Goal: Transaction & Acquisition: Book appointment/travel/reservation

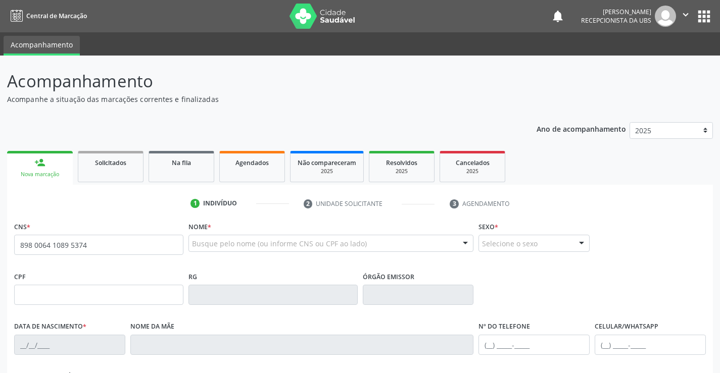
type input "898 0064 1089 5374"
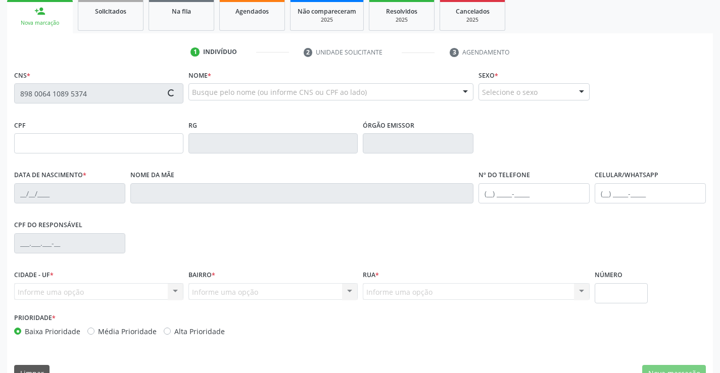
type input "006.736.224-95"
type input "0[DATE]"
type input "[PERSON_NAME]"
type input "[PHONE_NUMBER]"
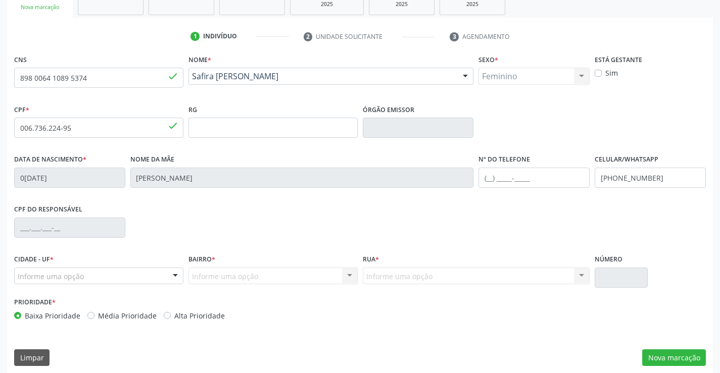
scroll to position [174, 0]
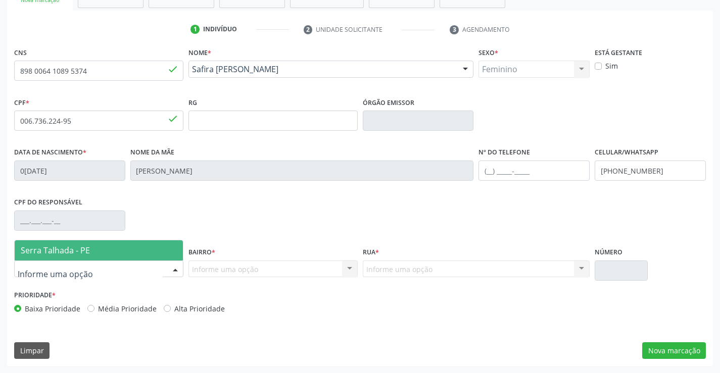
click at [128, 273] on div at bounding box center [98, 269] width 169 height 17
click at [128, 251] on span "Serra Talhada - PE" at bounding box center [99, 250] width 168 height 20
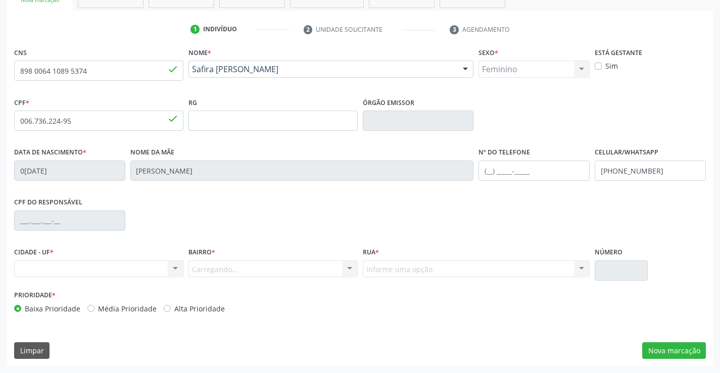
click at [215, 274] on div "Carregando... Nenhum resultado encontrado para: " " Nenhuma opção encontrada. D…" at bounding box center [272, 269] width 169 height 17
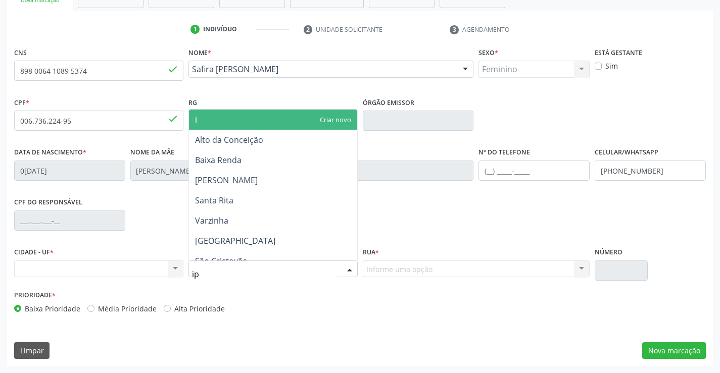
type input "ips"
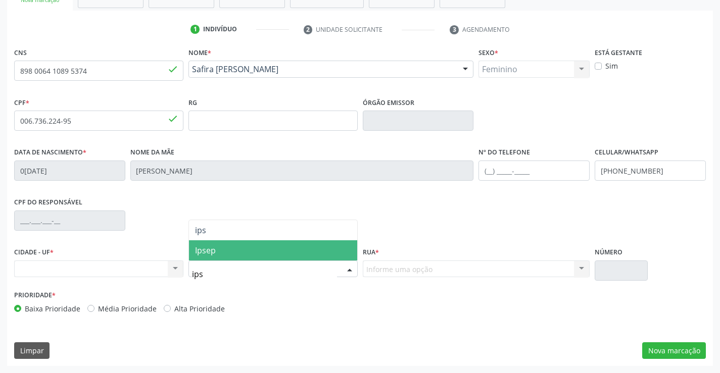
click at [247, 253] on span "Ipsep" at bounding box center [273, 250] width 168 height 20
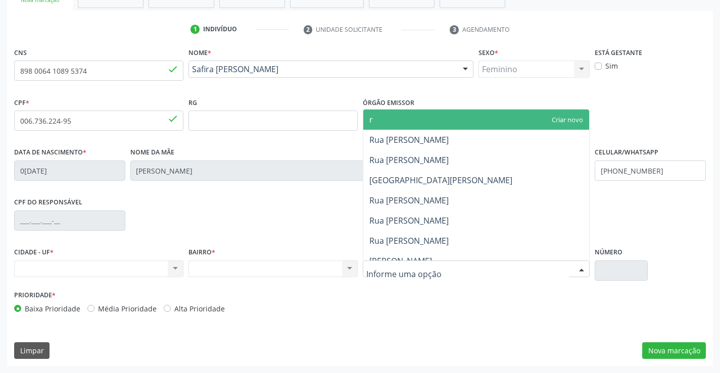
type input "r"
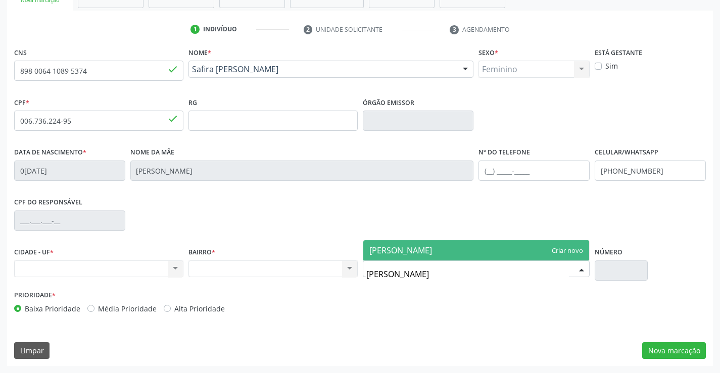
type input "[PERSON_NAME]"
click at [512, 341] on div "CNS 898 0064 1089 5374 done Nome * [PERSON_NAME] [PERSON_NAME] CNS: 898 0064 10…" at bounding box center [359, 205] width 705 height 321
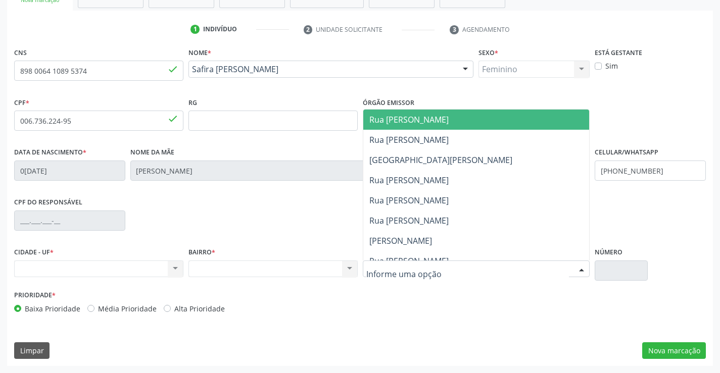
click at [547, 276] on div at bounding box center [476, 269] width 227 height 17
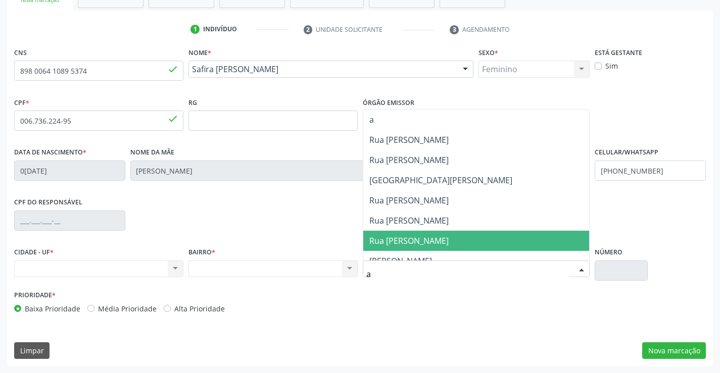
type input "au"
click at [488, 240] on span "[PERSON_NAME] de Sa" at bounding box center [476, 241] width 226 height 20
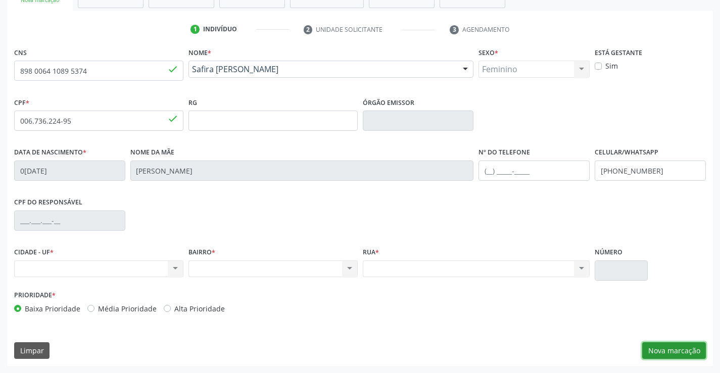
click at [675, 347] on button "Nova marcação" at bounding box center [674, 350] width 64 height 17
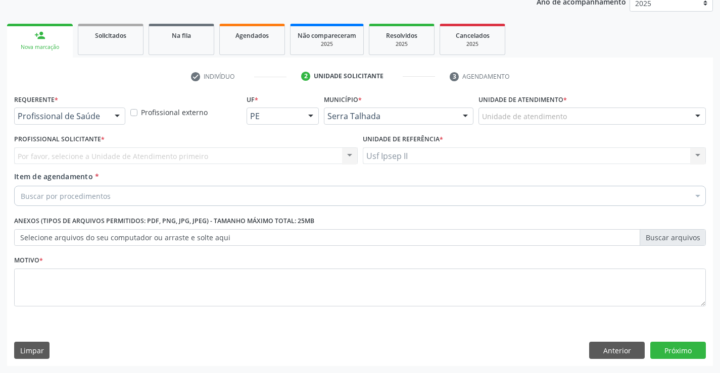
scroll to position [127, 0]
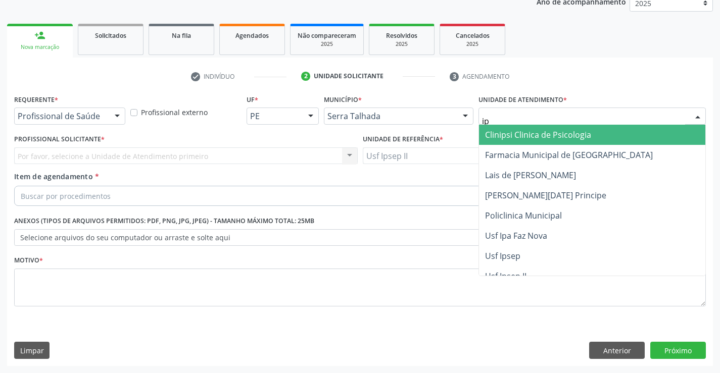
type input "ips"
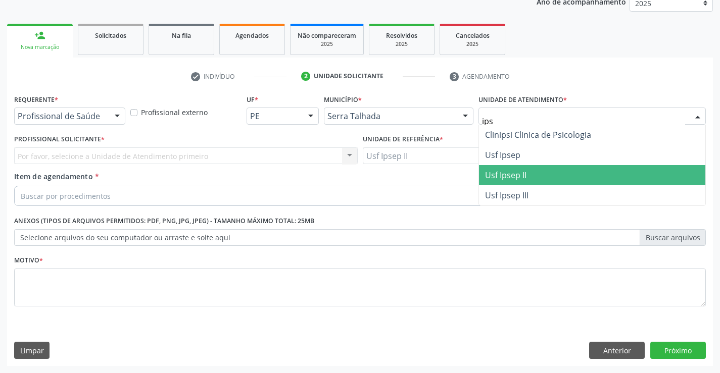
click at [515, 173] on span "Usf Ipsep II" at bounding box center [505, 175] width 41 height 11
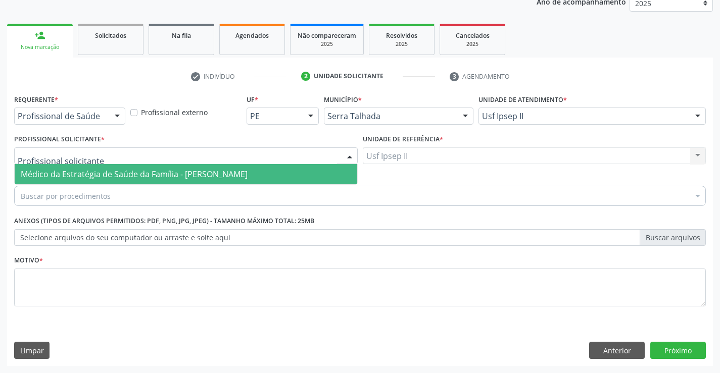
click at [237, 159] on div at bounding box center [185, 155] width 343 height 17
click at [187, 163] on input "text" at bounding box center [177, 161] width 319 height 20
click at [189, 177] on span "Médico da Estratégia de Saúde da Família - [PERSON_NAME]" at bounding box center [134, 174] width 227 height 11
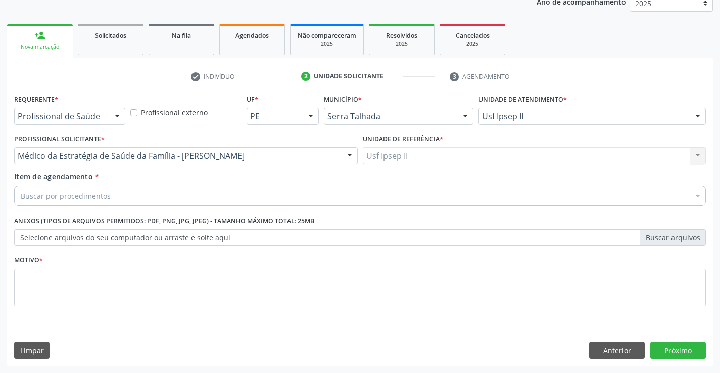
click at [183, 195] on div "Buscar por procedimentos" at bounding box center [359, 196] width 691 height 20
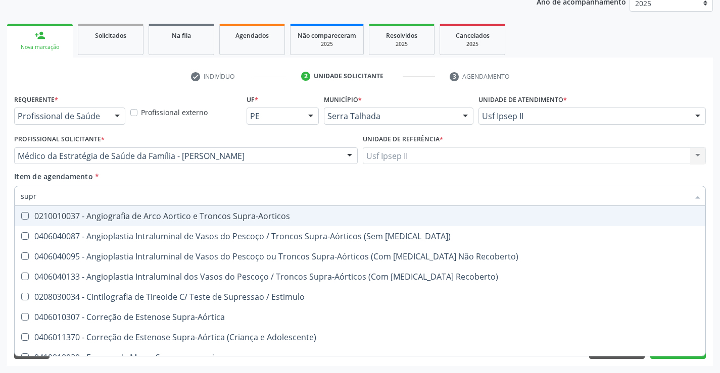
type input "supra"
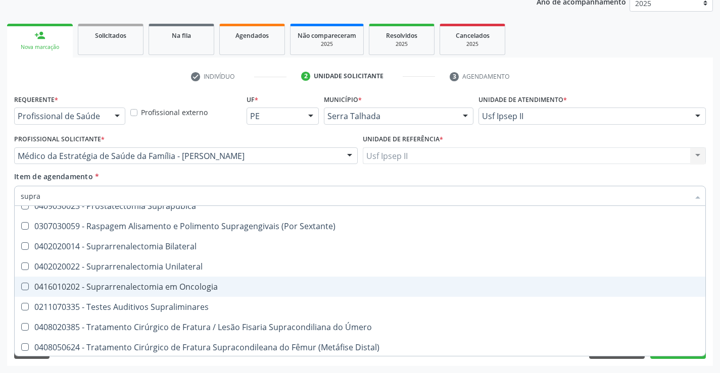
scroll to position [254, 0]
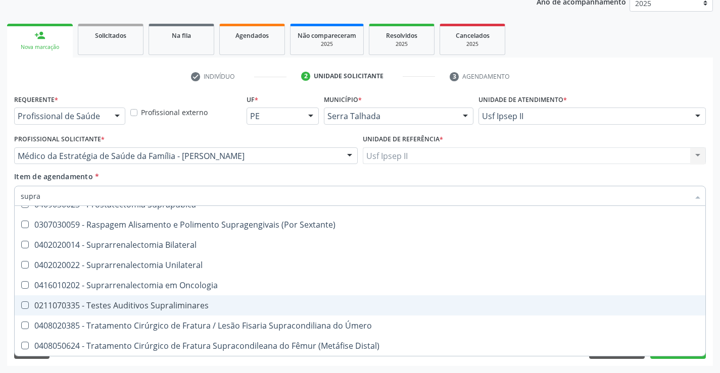
click at [144, 307] on div "0211070335 - Testes Auditivos Supraliminares" at bounding box center [360, 305] width 678 height 8
checkbox Supraliminares "true"
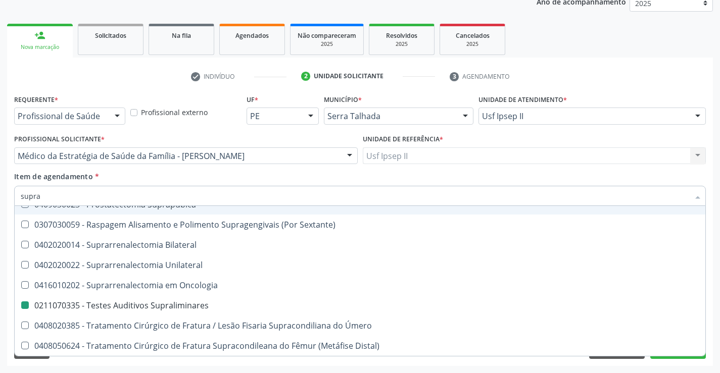
click at [162, 182] on div "Item de agendamento * supra Desfazer seleção 0210010037 - Angiografia de Arco A…" at bounding box center [359, 187] width 691 height 32
checkbox Stent\) "true"
checkbox Supraliminares "false"
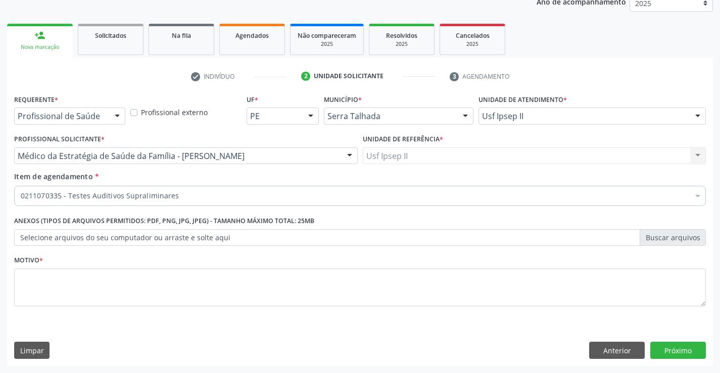
scroll to position [0, 0]
click at [125, 289] on textarea at bounding box center [359, 288] width 691 height 38
type textarea "r"
type textarea "RN"
click at [679, 353] on button "Próximo" at bounding box center [678, 350] width 56 height 17
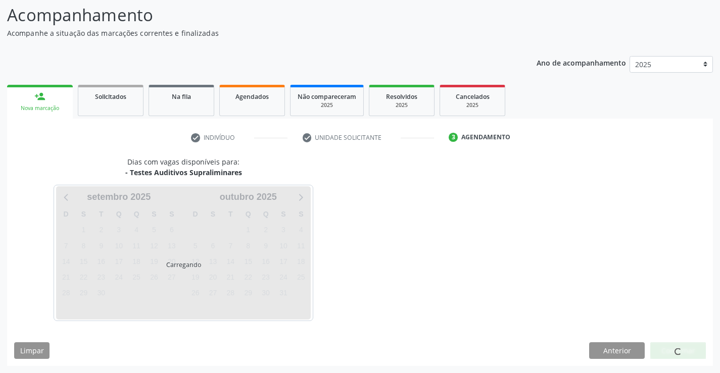
scroll to position [66, 0]
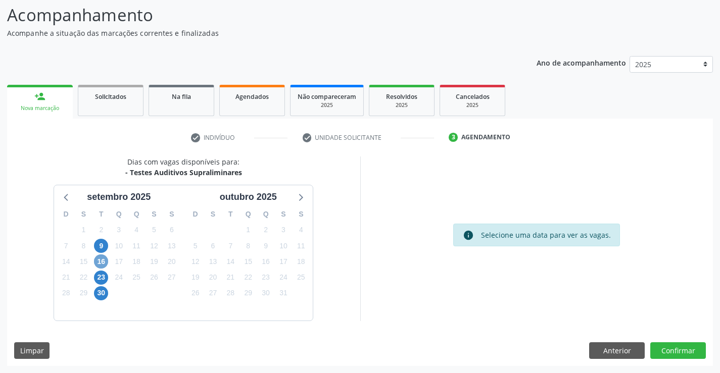
click at [98, 261] on span "16" at bounding box center [101, 261] width 14 height 14
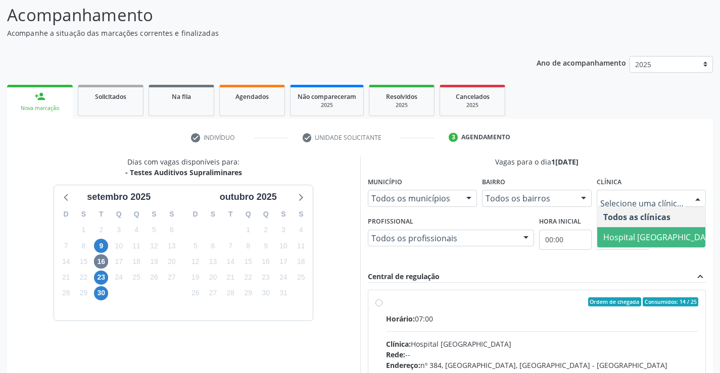
click at [634, 230] on span "Hospital [GEOGRAPHIC_DATA]" at bounding box center [660, 237] width 126 height 20
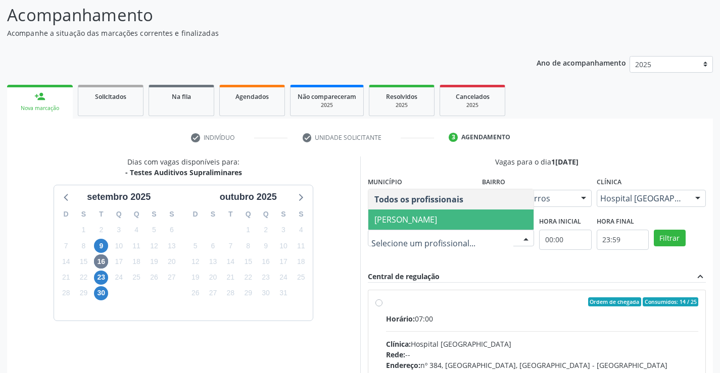
click at [420, 219] on span "[PERSON_NAME]" at bounding box center [405, 219] width 63 height 11
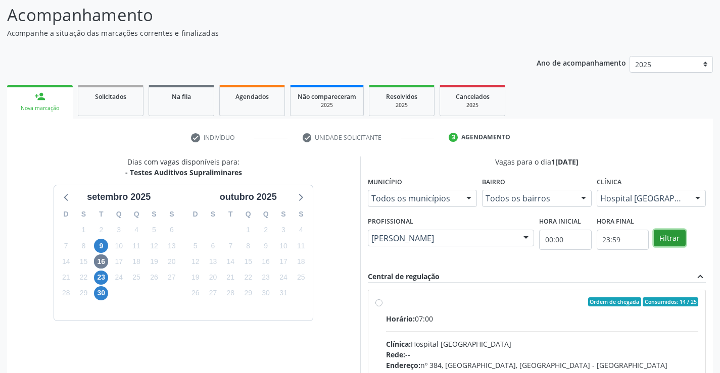
click at [675, 241] on button "Filtrar" at bounding box center [669, 238] width 32 height 17
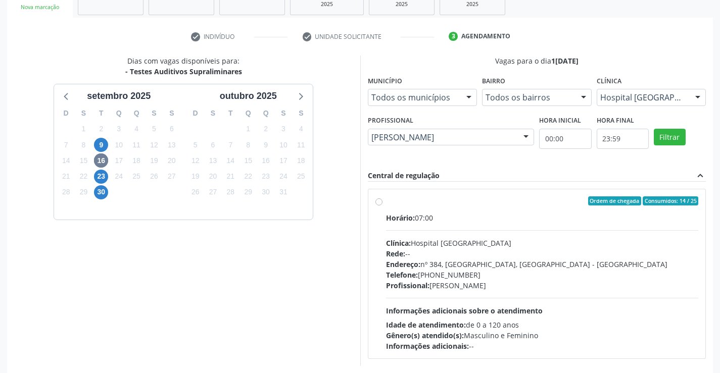
click at [481, 223] on div "Horário: 07:00" at bounding box center [542, 218] width 313 height 11
click at [382, 206] on input "Ordem de chegada Consumidos: 14 / 25 Horário: 07:00 Clínica: Hospital [GEOGRAPH…" at bounding box center [378, 200] width 7 height 9
radio input "true"
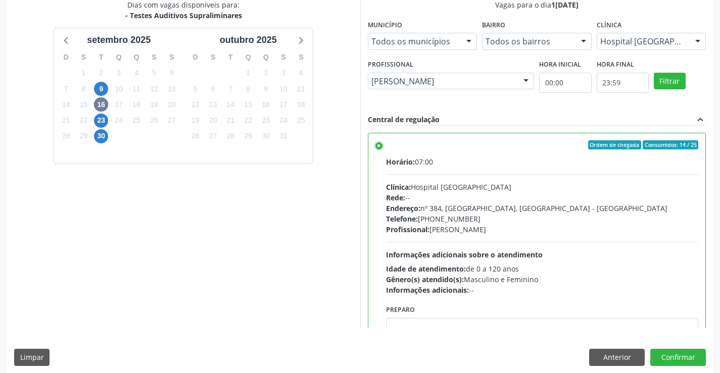
scroll to position [230, 0]
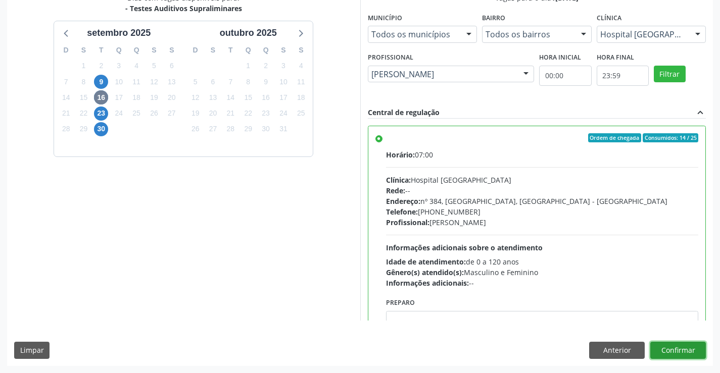
click at [678, 347] on button "Confirmar" at bounding box center [678, 350] width 56 height 17
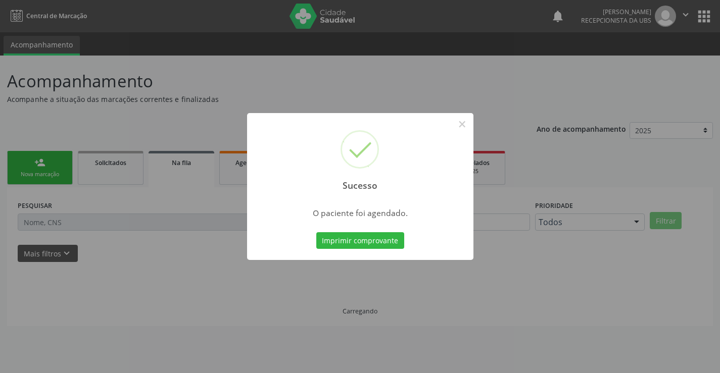
scroll to position [0, 0]
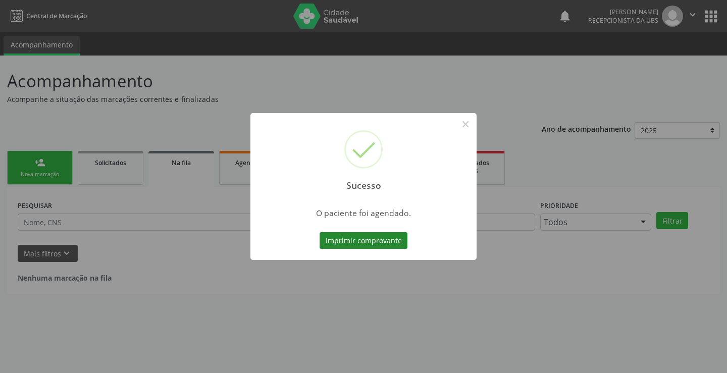
click at [401, 243] on button "Imprimir comprovante" at bounding box center [364, 240] width 88 height 17
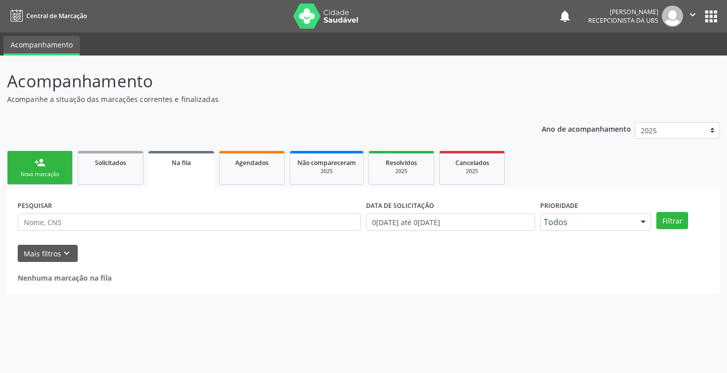
click at [43, 172] on div "Nova marcação" at bounding box center [40, 175] width 50 height 8
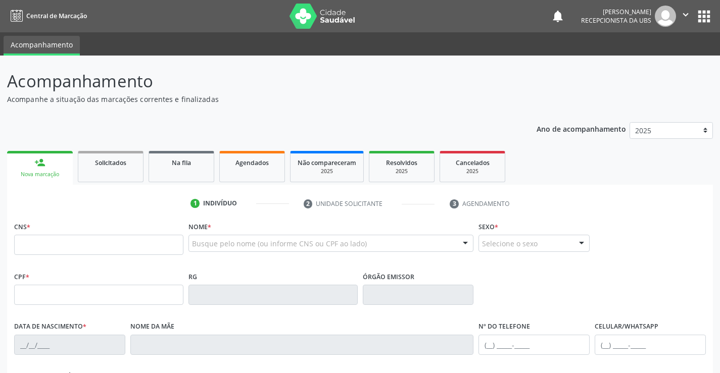
click at [448, 111] on div "Acompanhamento Acompanhe a situação das marcações correntes e finalizadas Relat…" at bounding box center [359, 305] width 705 height 472
click at [295, 122] on div "Ano de acompanhamento 2025 2024 person_add Nova marcação Solicitados Na fila Ag…" at bounding box center [359, 328] width 705 height 426
